Goal: Find contact information: Find contact information

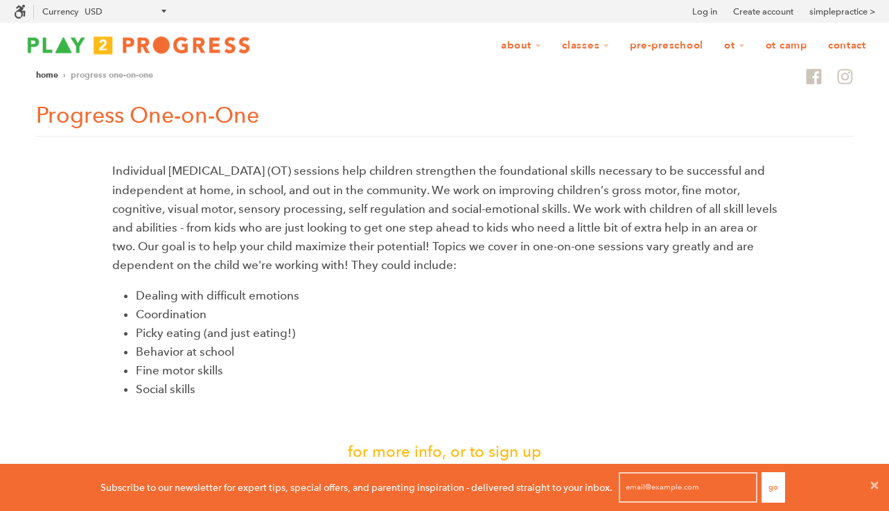
scroll to position [1, 1]
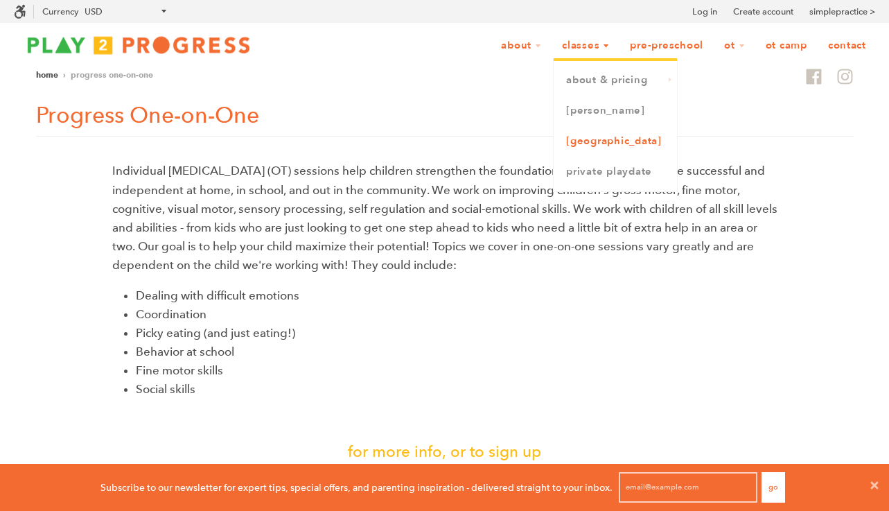
click at [575, 142] on link "[GEOGRAPHIC_DATA]" at bounding box center [615, 141] width 123 height 30
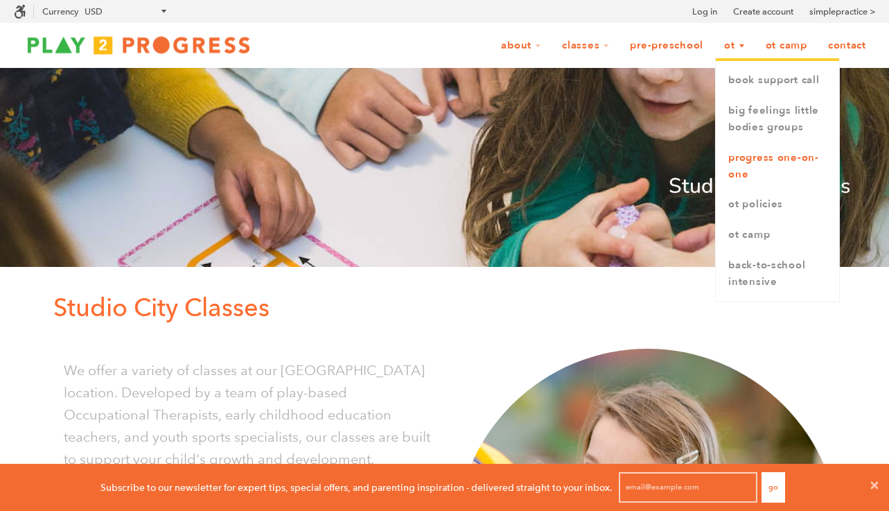
click at [743, 159] on link "Progress One-on-One" at bounding box center [777, 166] width 123 height 47
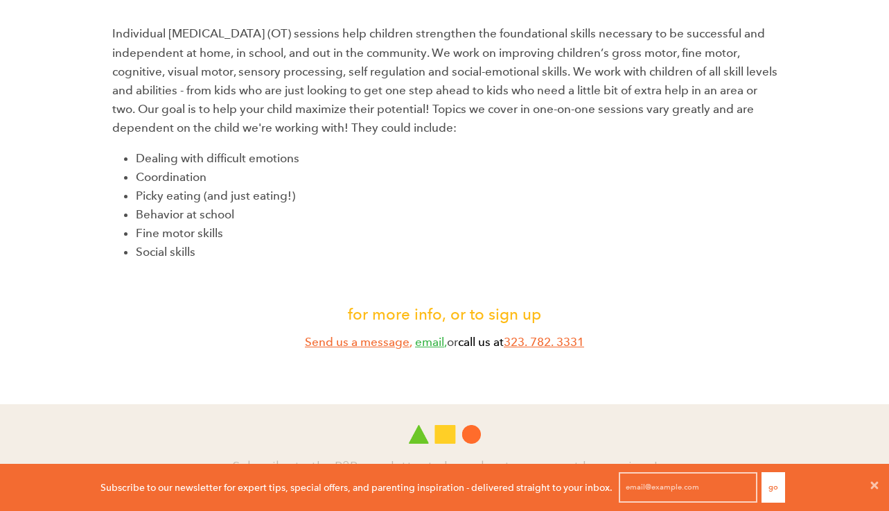
scroll to position [130, 0]
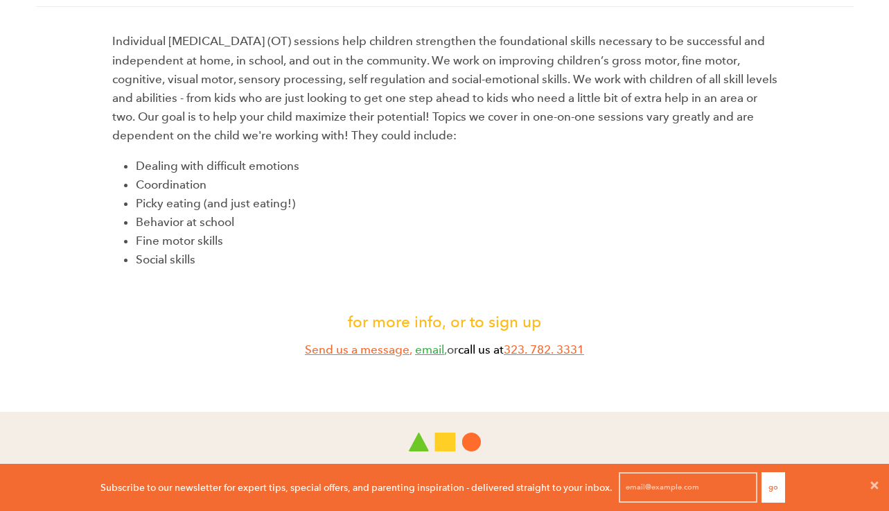
click at [431, 348] on link "email" at bounding box center [429, 349] width 29 height 15
drag, startPoint x: 505, startPoint y: 351, endPoint x: 594, endPoint y: 353, distance: 89.4
click at [594, 353] on p "Send us a message , email , or call us at 323. 782. 3331" at bounding box center [444, 349] width 665 height 19
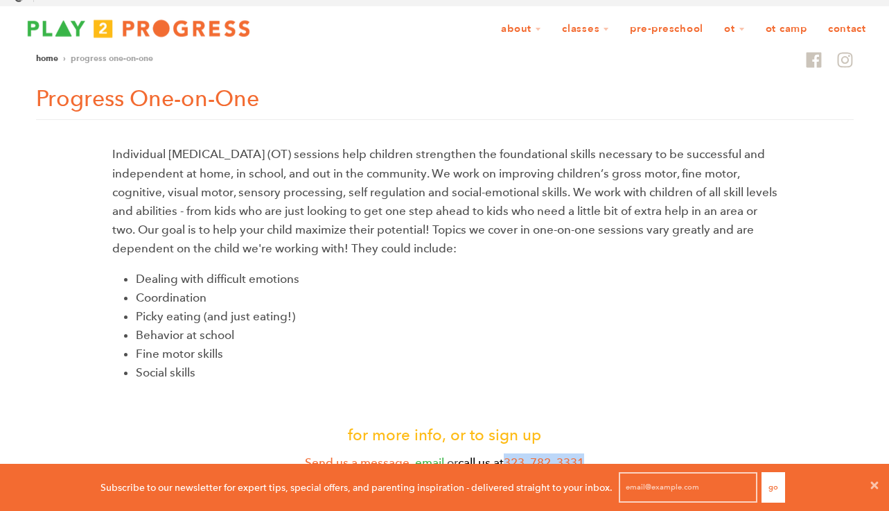
scroll to position [0, 0]
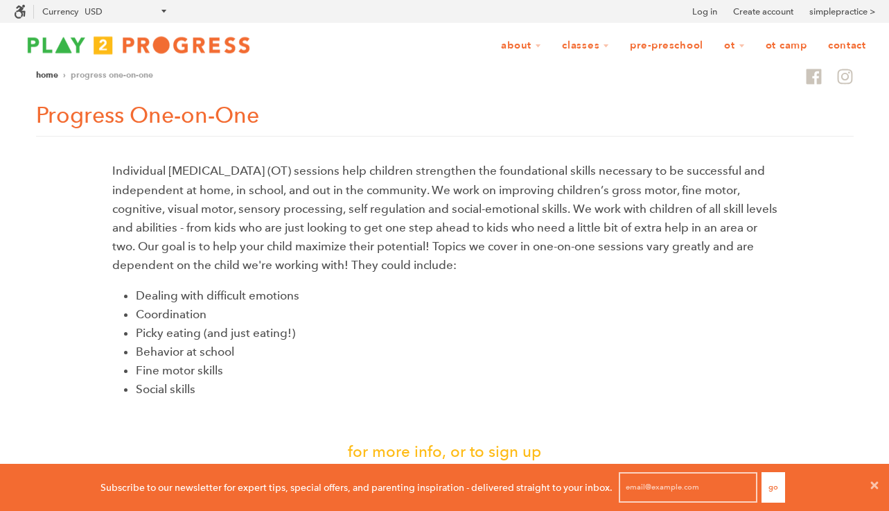
click at [845, 46] on link "Contact" at bounding box center [847, 46] width 56 height 26
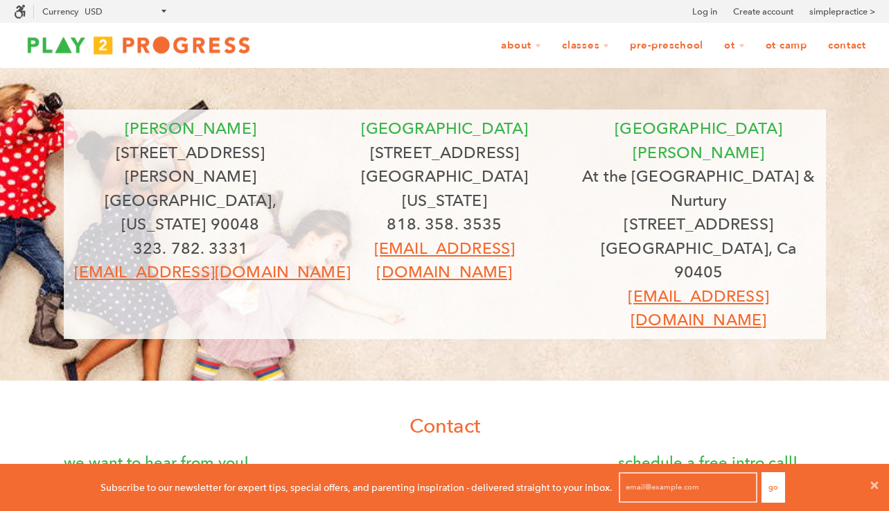
scroll to position [1, 1]
drag, startPoint x: 374, startPoint y: 197, endPoint x: 520, endPoint y: 200, distance: 145.5
click at [520, 212] on p "818. 358. 3535" at bounding box center [444, 224] width 233 height 24
copy p "818. 358. 3535"
